Goal: Information Seeking & Learning: Check status

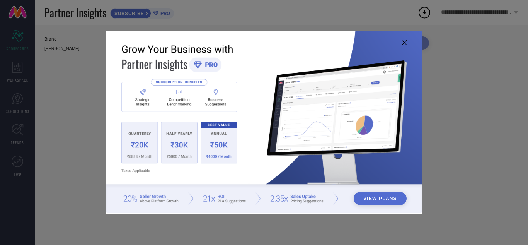
type input "All"
click at [480, 39] on div "View Plans" at bounding box center [264, 122] width 528 height 245
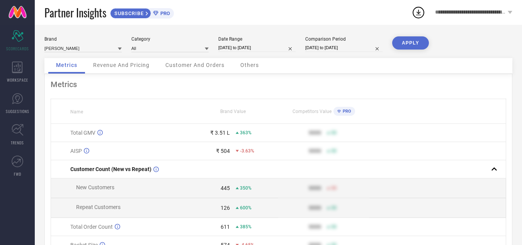
select select "7"
select select "2025"
select select "8"
select select "2025"
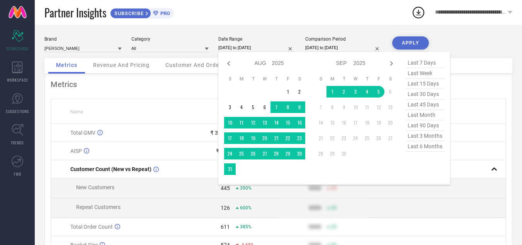
click at [238, 51] on input "[DATE] to [DATE]" at bounding box center [256, 48] width 77 height 8
click at [328, 94] on td "1" at bounding box center [333, 92] width 12 height 12
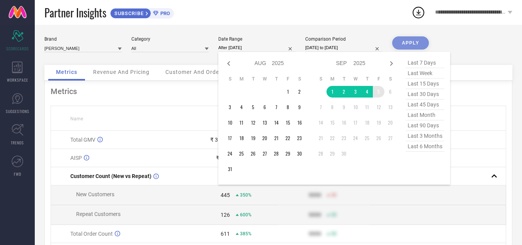
type input "[DATE] to [DATE]"
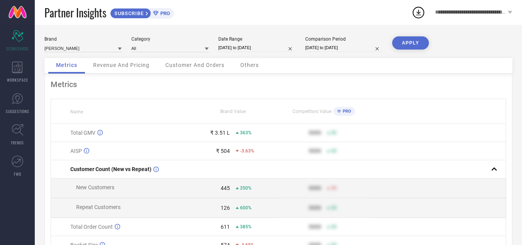
click at [412, 50] on div "APPLY" at bounding box center [410, 47] width 37 height 22
click at [415, 42] on button "APPLY" at bounding box center [410, 42] width 37 height 13
click at [196, 62] on span "Customer And Orders" at bounding box center [194, 65] width 59 height 6
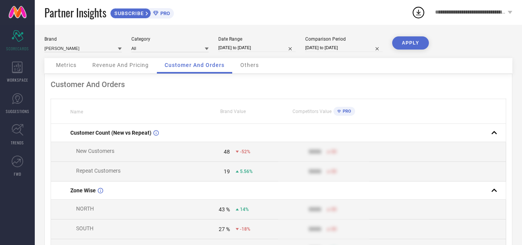
click at [244, 66] on span "Others" at bounding box center [249, 65] width 19 height 6
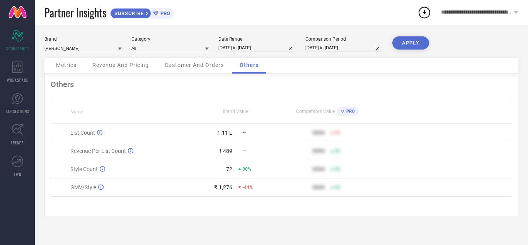
click at [494, 15] on span "**********" at bounding box center [476, 12] width 71 height 7
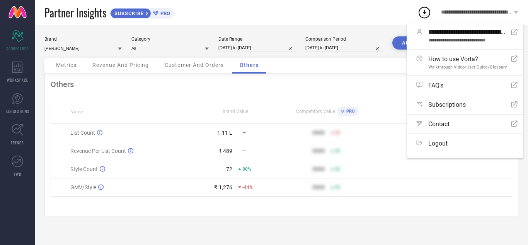
click at [283, 11] on div "Partner Insights SUBSCRIBE PRO" at bounding box center [230, 12] width 373 height 25
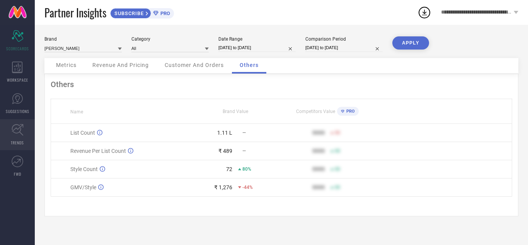
click at [16, 133] on icon at bounding box center [18, 130] width 12 height 12
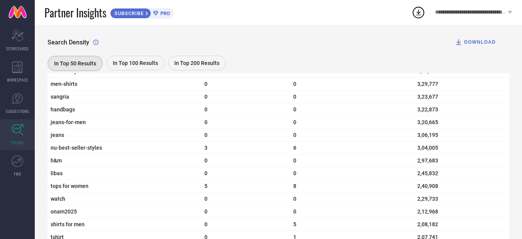
scroll to position [892, 0]
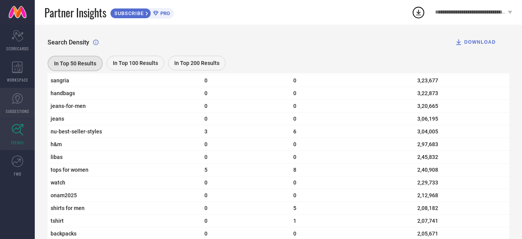
click at [16, 97] on icon at bounding box center [18, 99] width 12 height 12
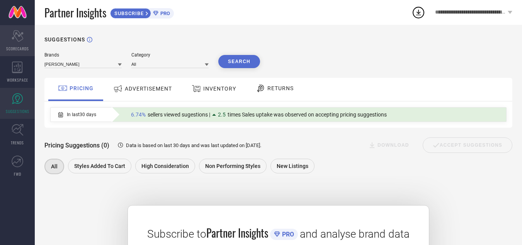
click at [14, 46] on span "SCORECARDS" at bounding box center [17, 49] width 23 height 6
